Goal: Find specific page/section: Find specific page/section

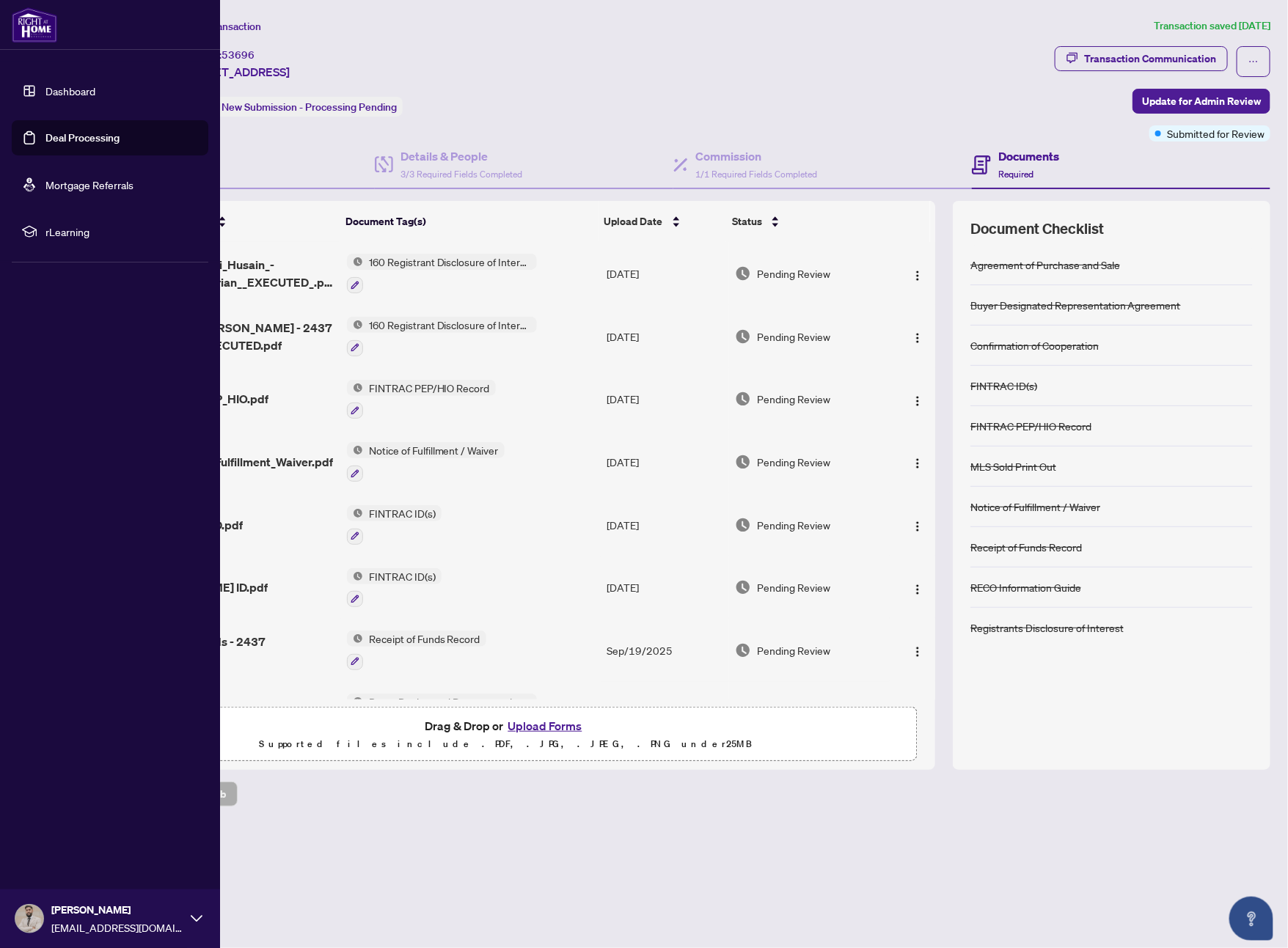
click at [57, 231] on span "rLearning" at bounding box center [122, 231] width 153 height 16
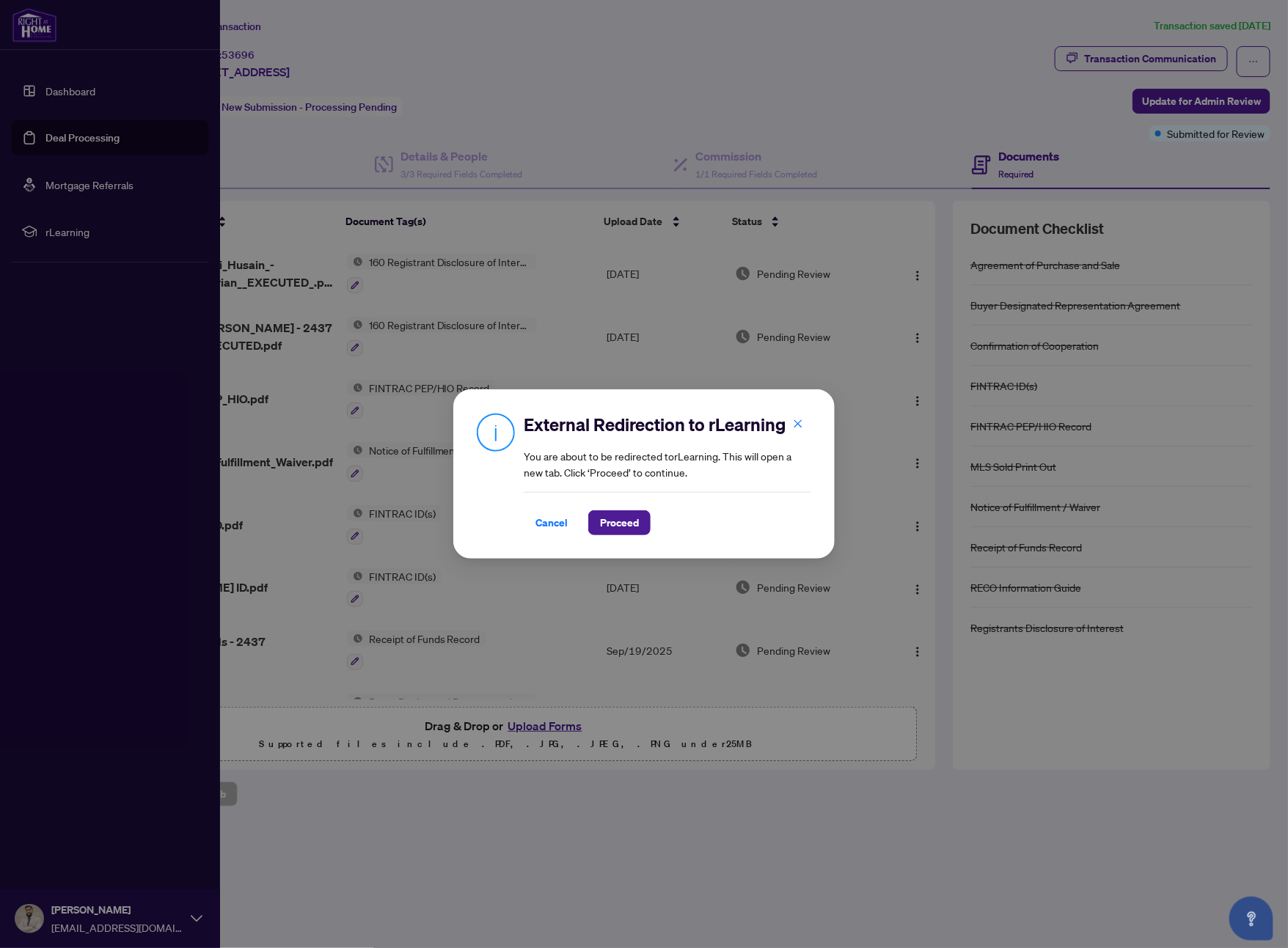
click at [126, 83] on div "External Redirection to rLearning You are about to be redirected to rLearning .…" at bounding box center [644, 474] width 1288 height 948
click at [87, 87] on div "External Redirection to rLearning You are about to be redirected to rLearning .…" at bounding box center [644, 474] width 1288 height 948
click at [542, 518] on span "Cancel" at bounding box center [552, 523] width 33 height 23
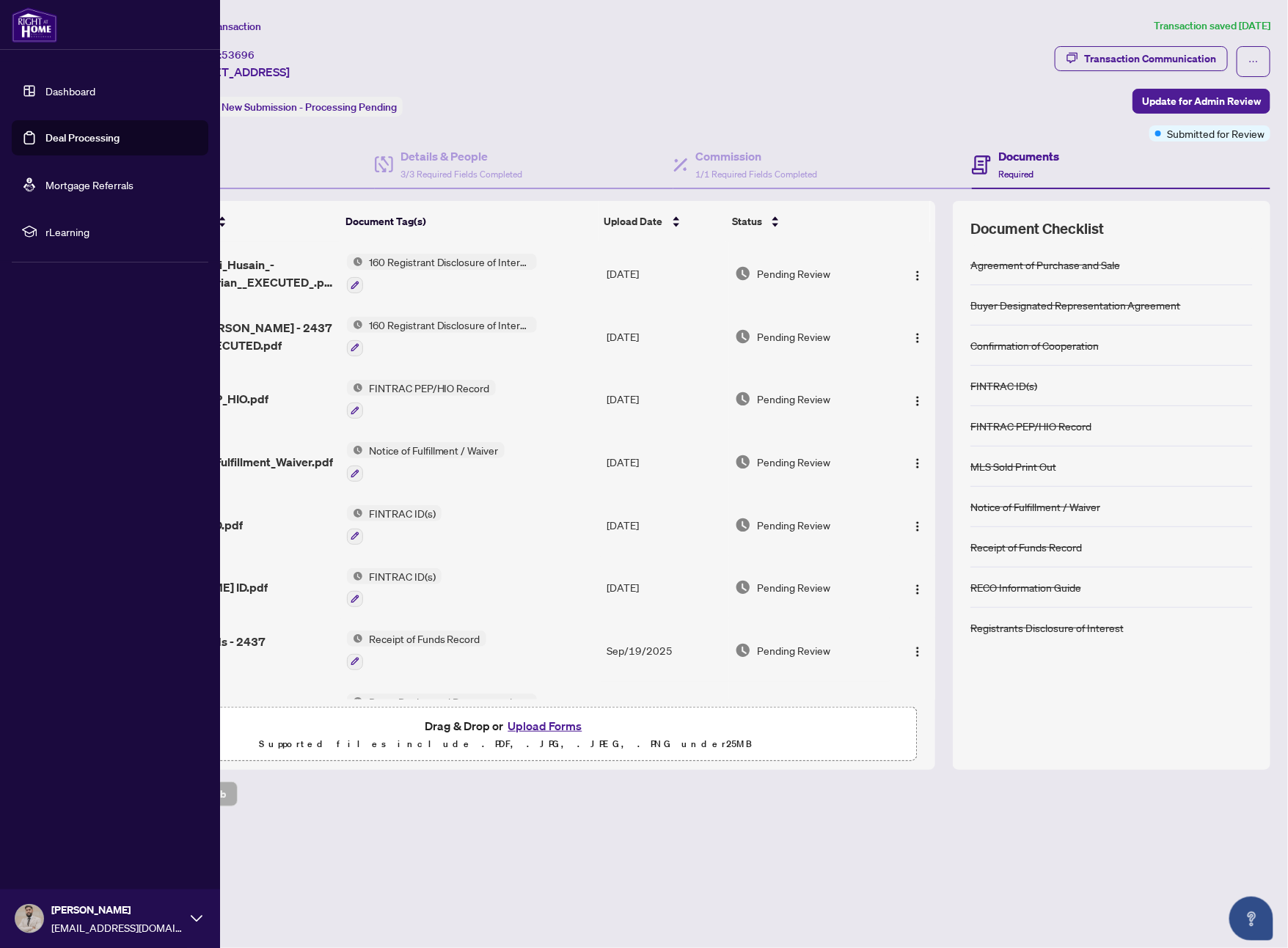
click at [67, 98] on link "Dashboard" at bounding box center [71, 91] width 50 height 13
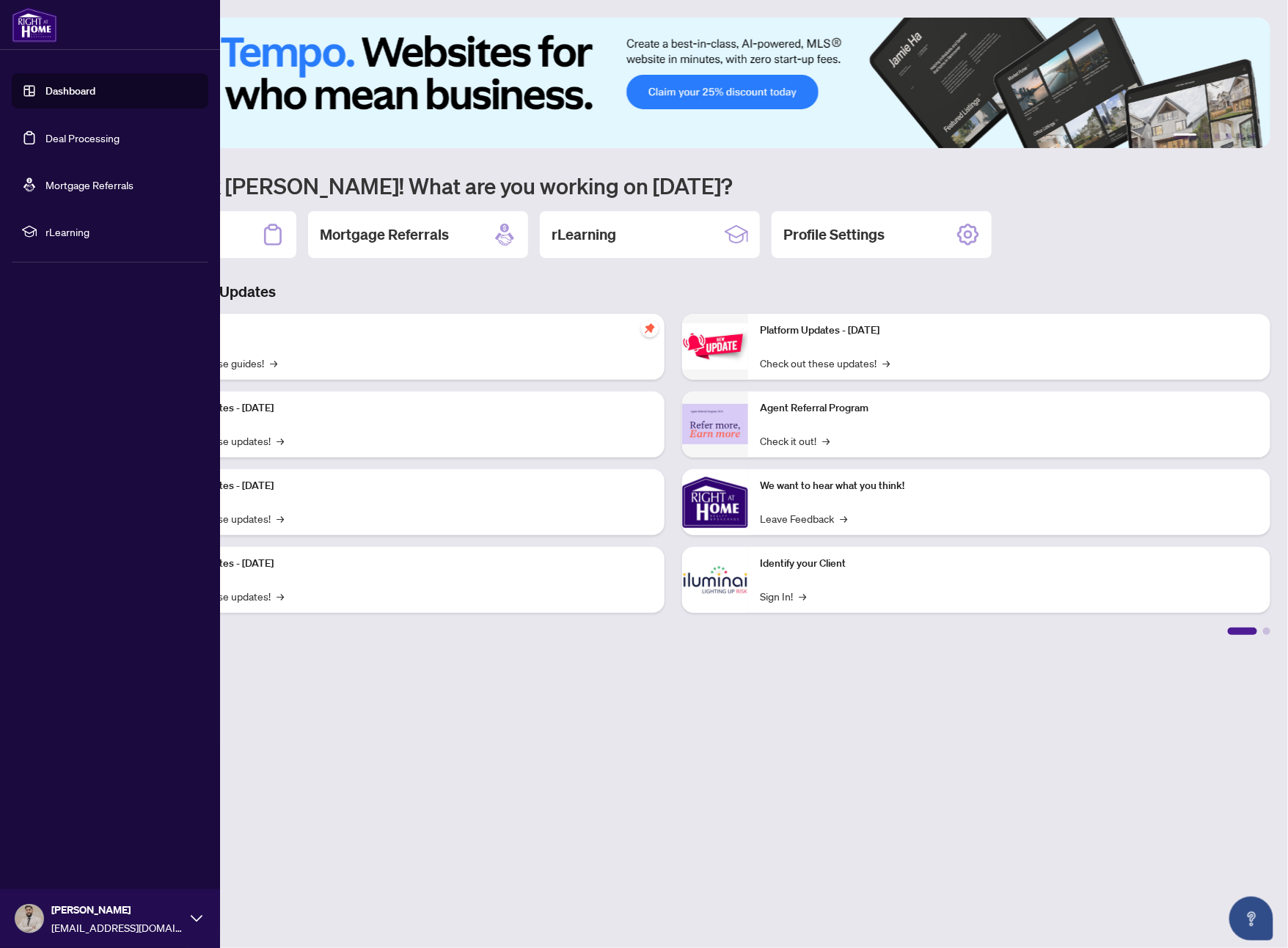
click at [95, 144] on link "Deal Processing" at bounding box center [82, 137] width 74 height 13
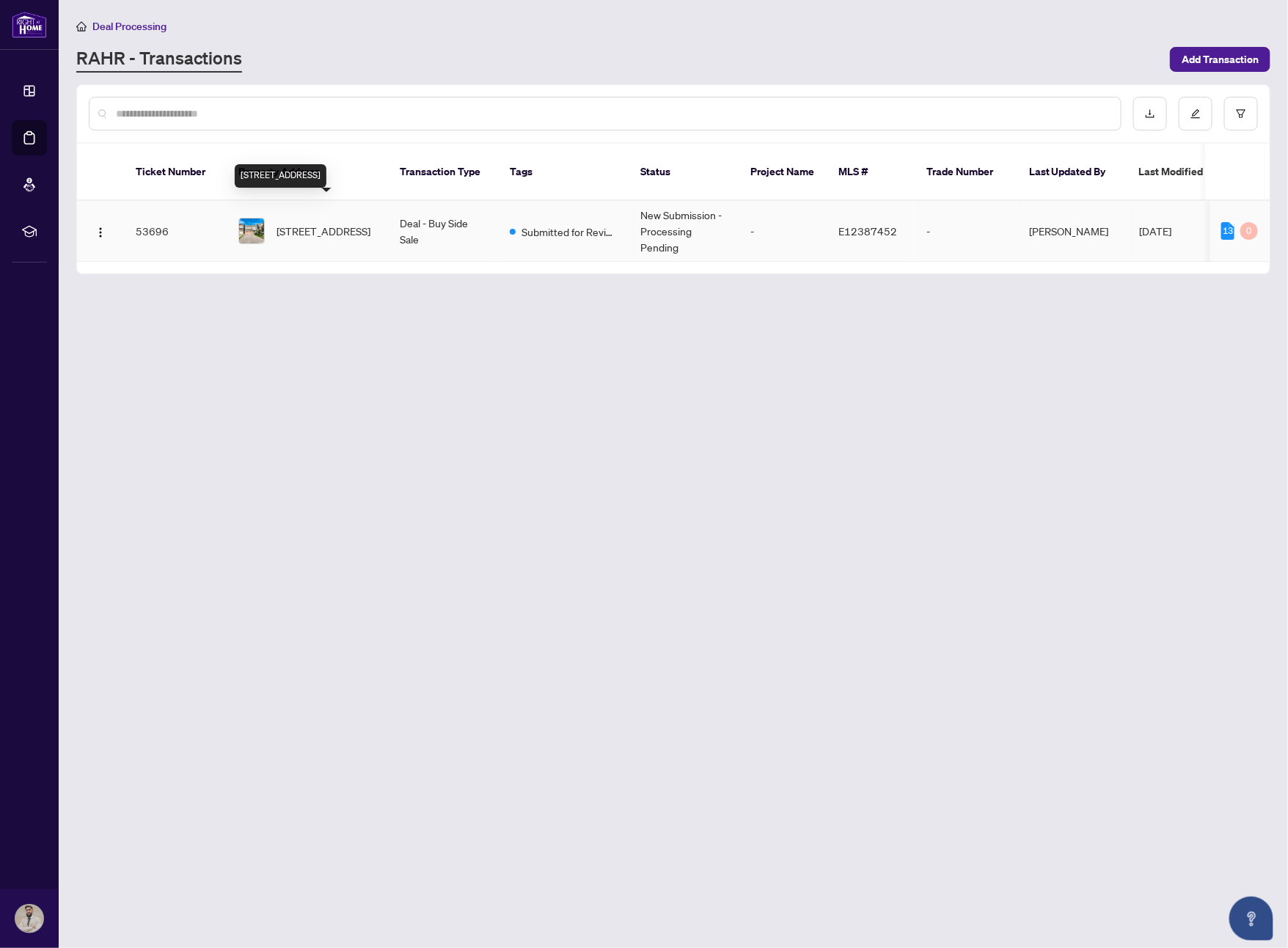
click at [306, 223] on span "[STREET_ADDRESS]" at bounding box center [323, 230] width 94 height 16
